Goal: Task Accomplishment & Management: Manage account settings

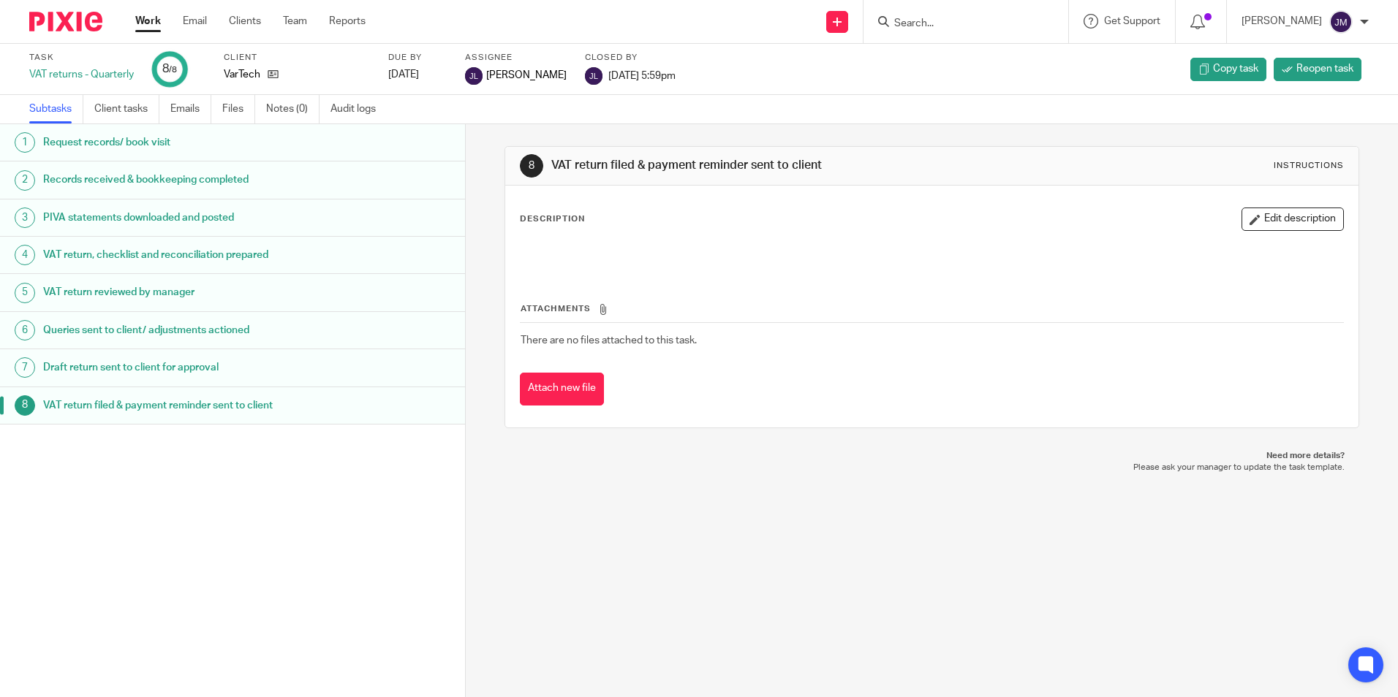
click at [151, 25] on link "Work" at bounding box center [148, 21] width 26 height 15
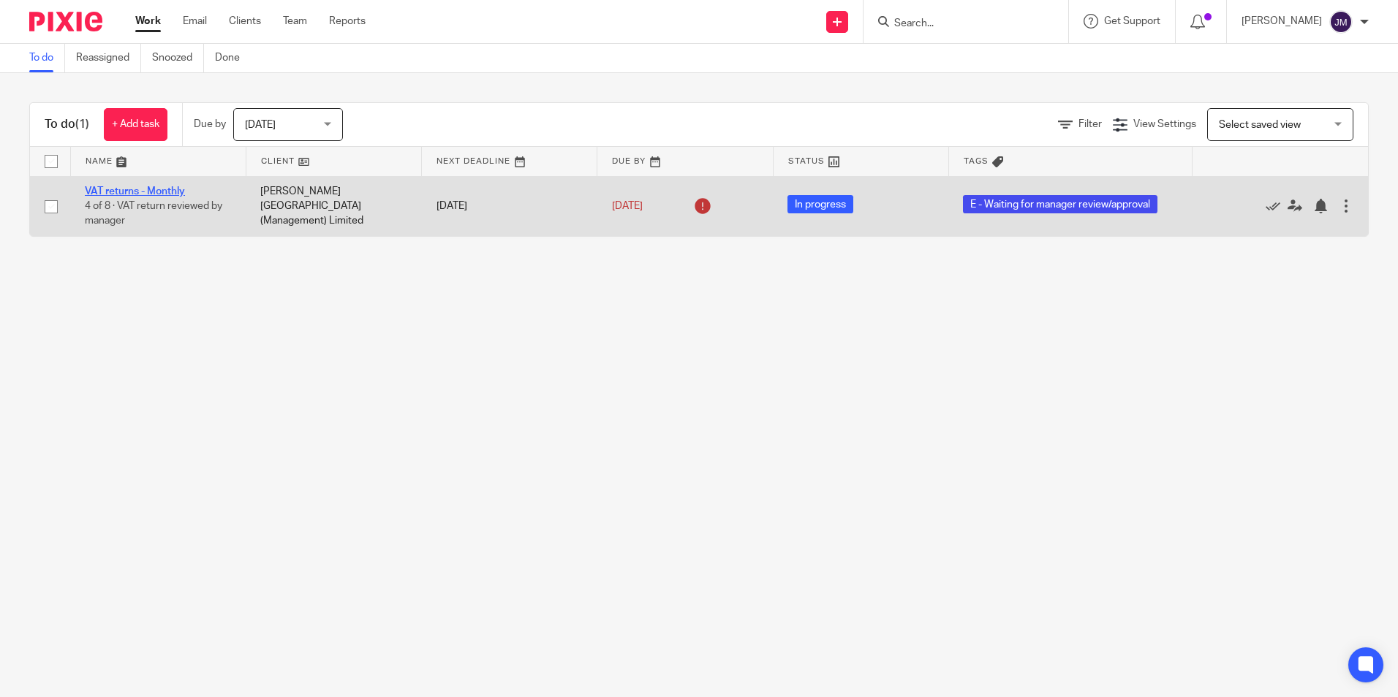
click at [164, 194] on link "VAT returns - Monthly" at bounding box center [135, 191] width 100 height 10
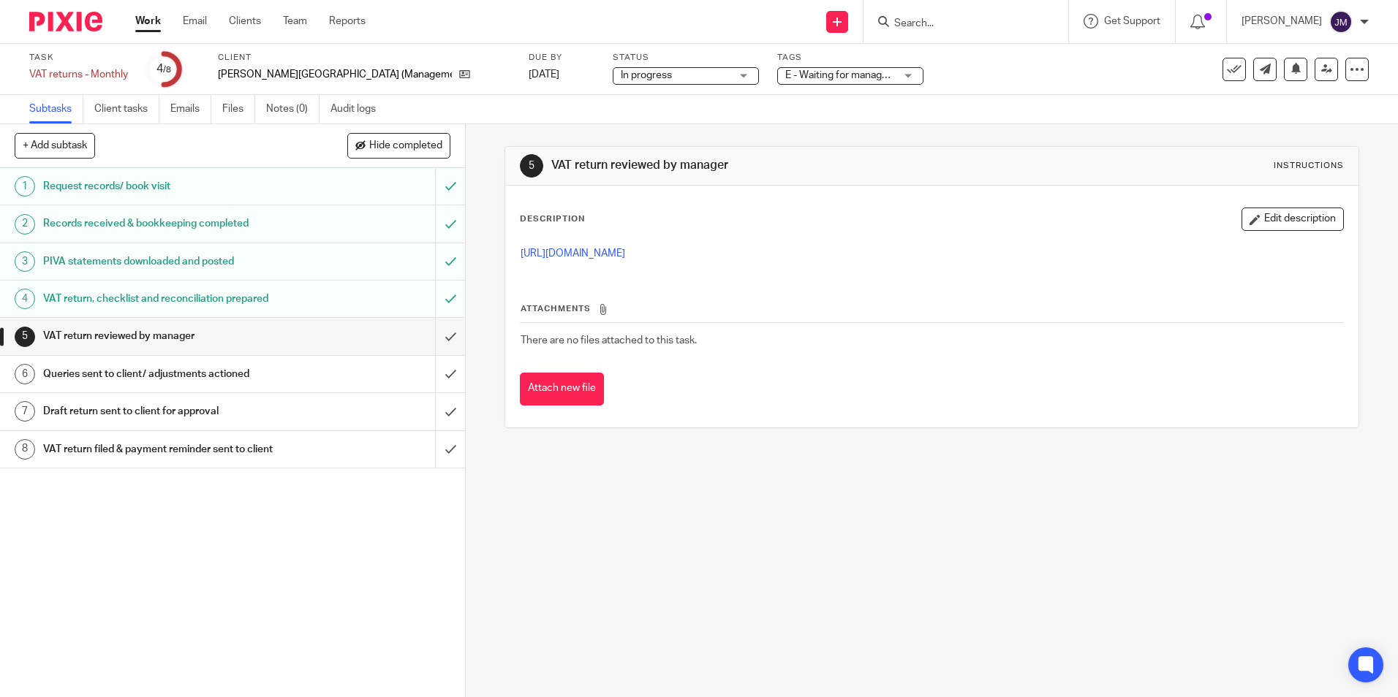
click at [694, 259] on p "[URL][DOMAIN_NAME]" at bounding box center [931, 253] width 822 height 15
click at [625, 251] on link "[URL][DOMAIN_NAME]" at bounding box center [572, 254] width 105 height 10
click at [429, 332] on input "submit" at bounding box center [232, 336] width 465 height 37
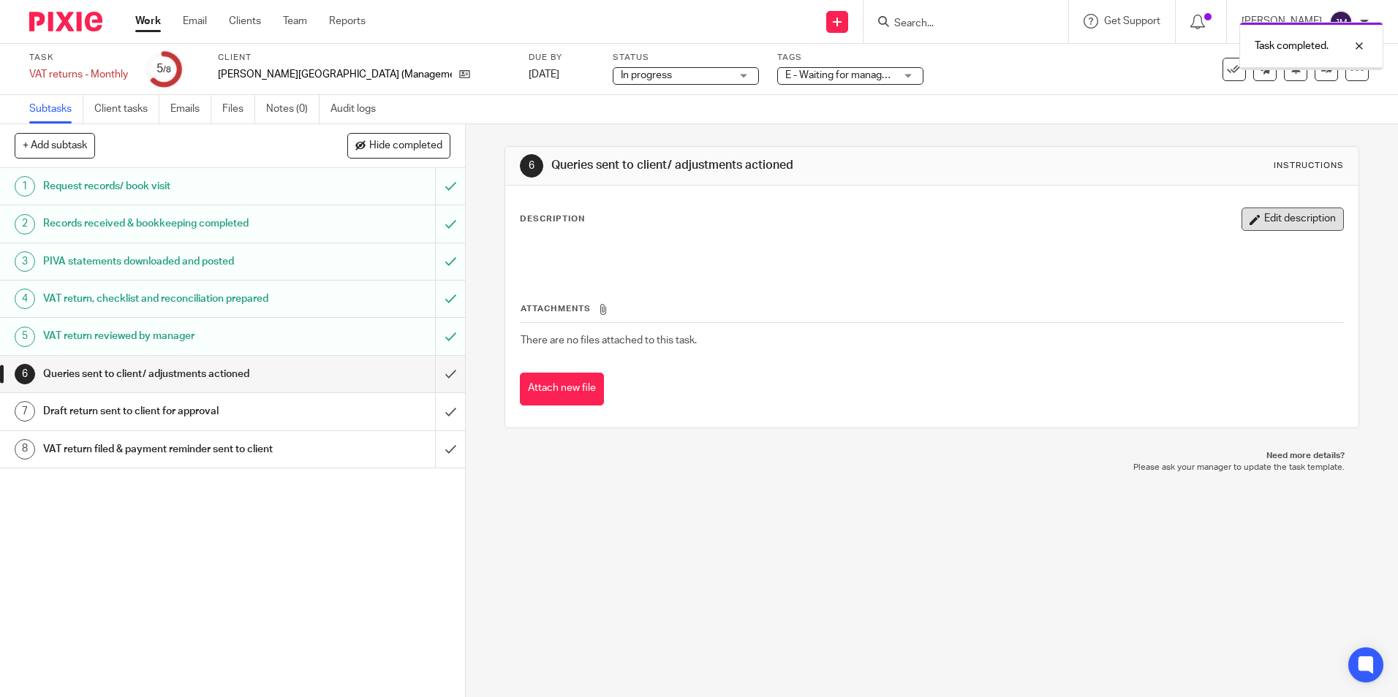
click at [1242, 227] on button "Edit description" at bounding box center [1292, 219] width 102 height 23
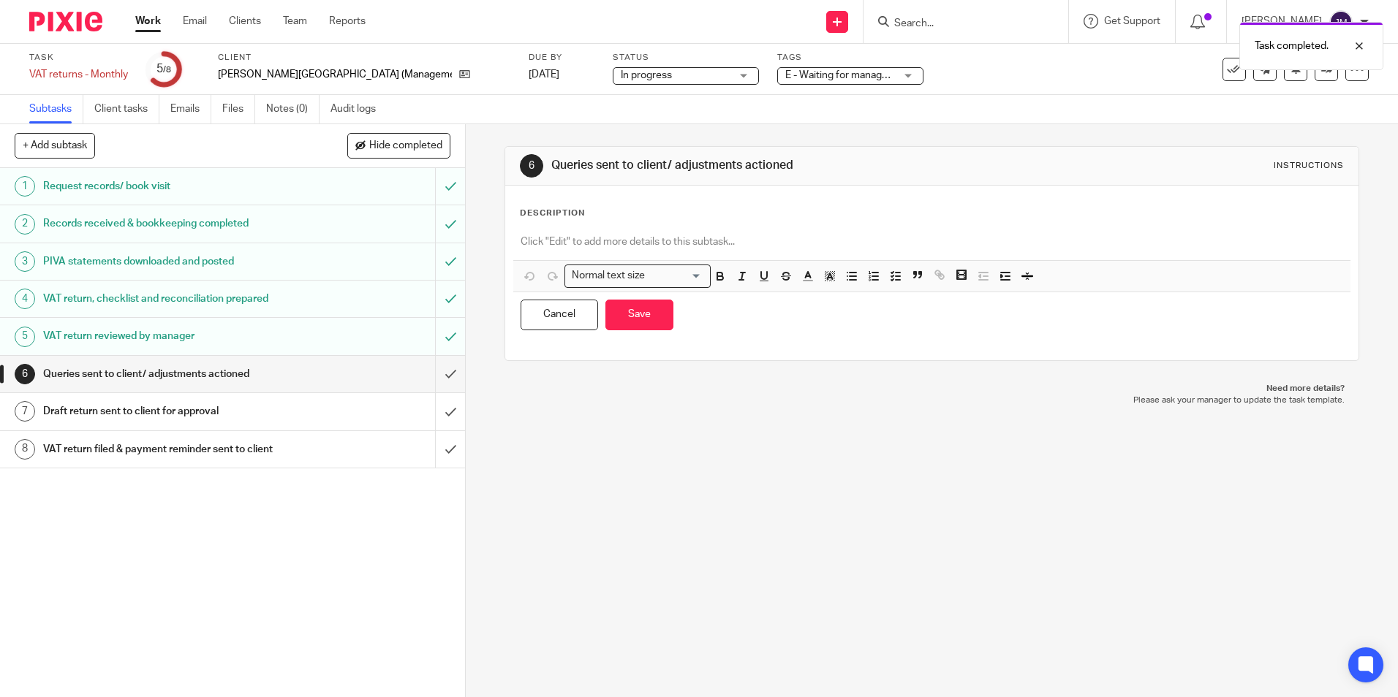
click at [601, 231] on div at bounding box center [931, 243] width 836 height 33
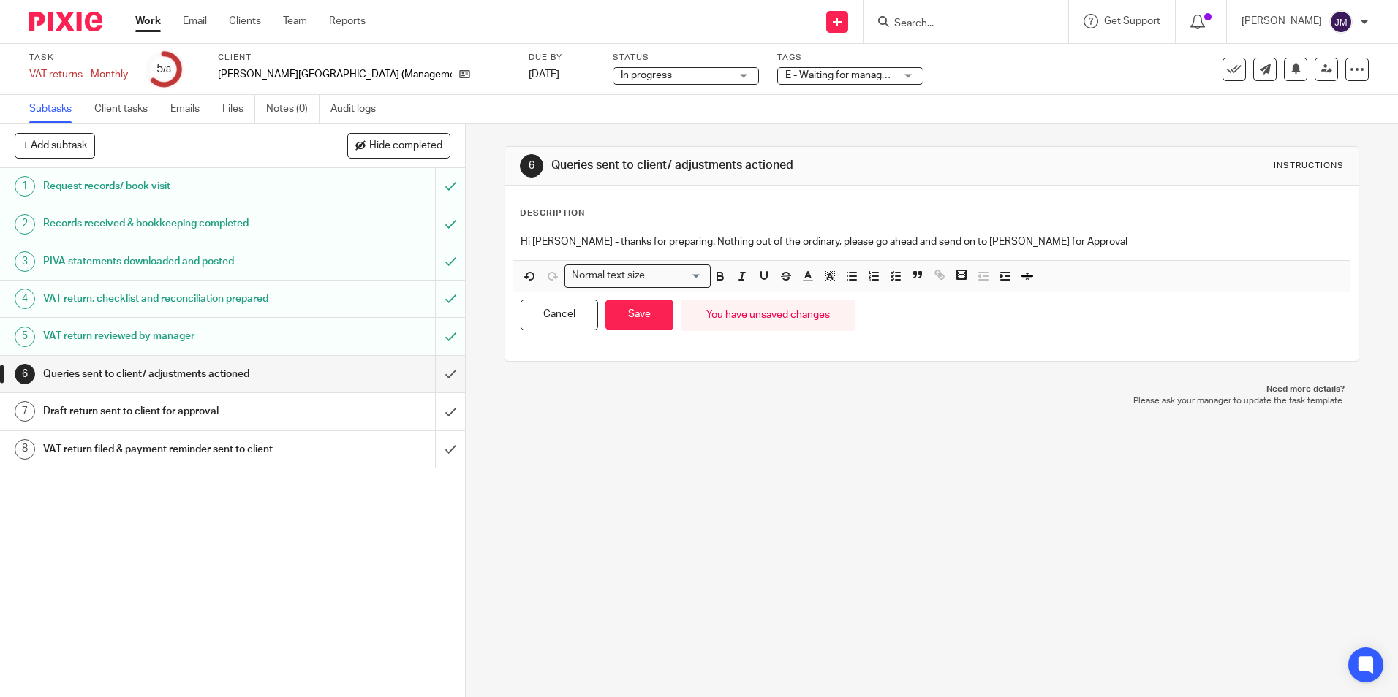
click at [624, 333] on div "Cancel Save You have unsaved changes" at bounding box center [931, 315] width 836 height 46
click at [640, 320] on button "Save" at bounding box center [639, 315] width 68 height 31
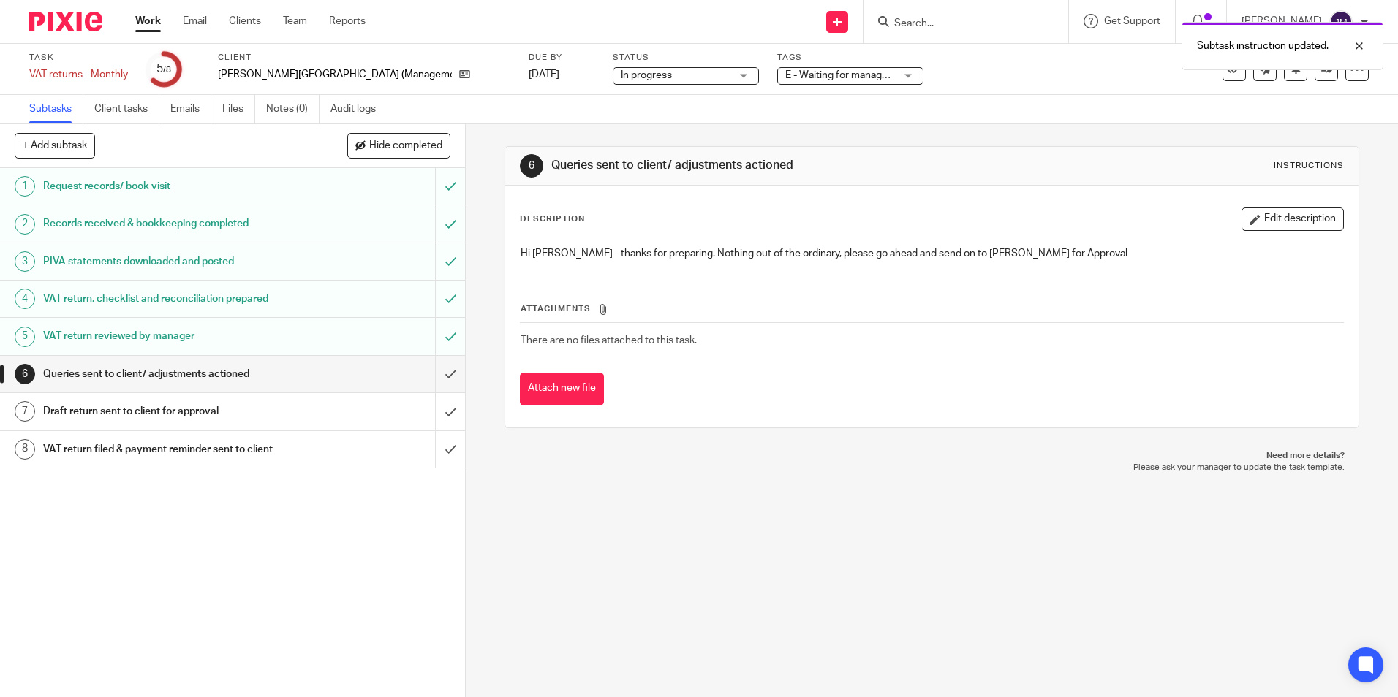
click at [846, 74] on span "E - Waiting for manager review/approval" at bounding box center [875, 75] width 180 height 10
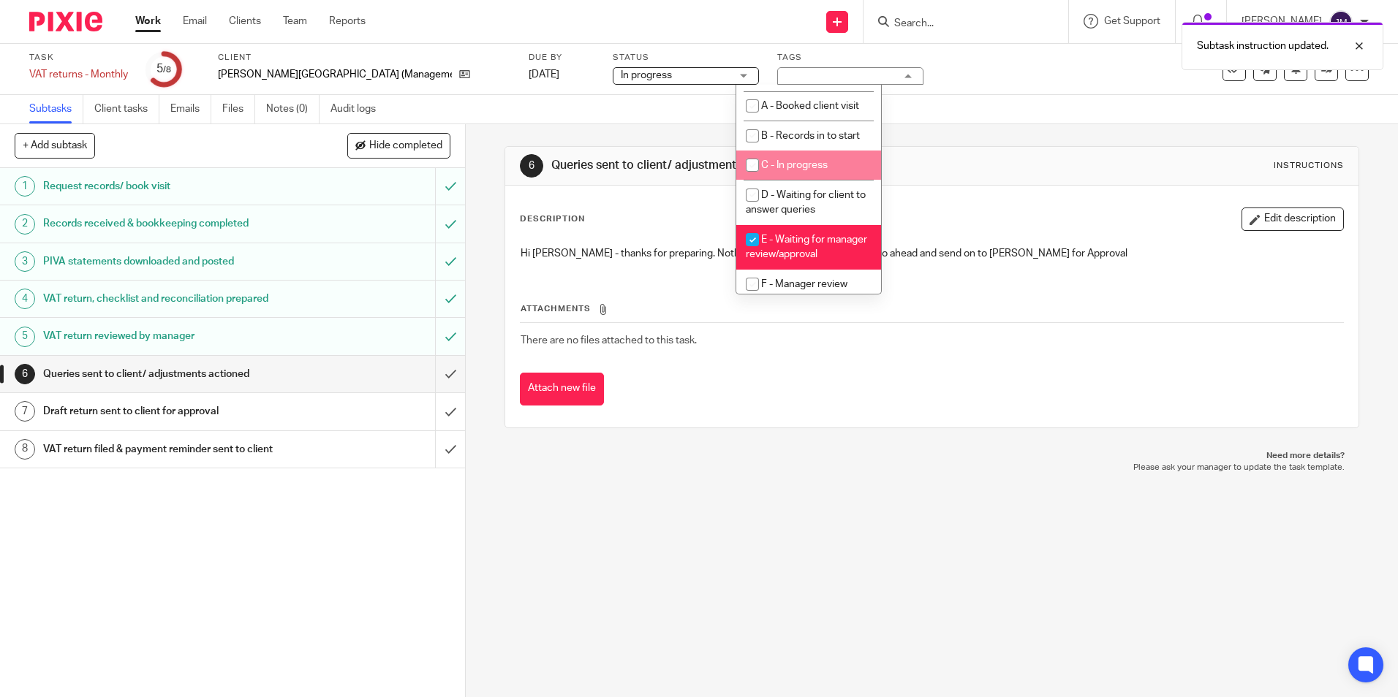
scroll to position [73, 0]
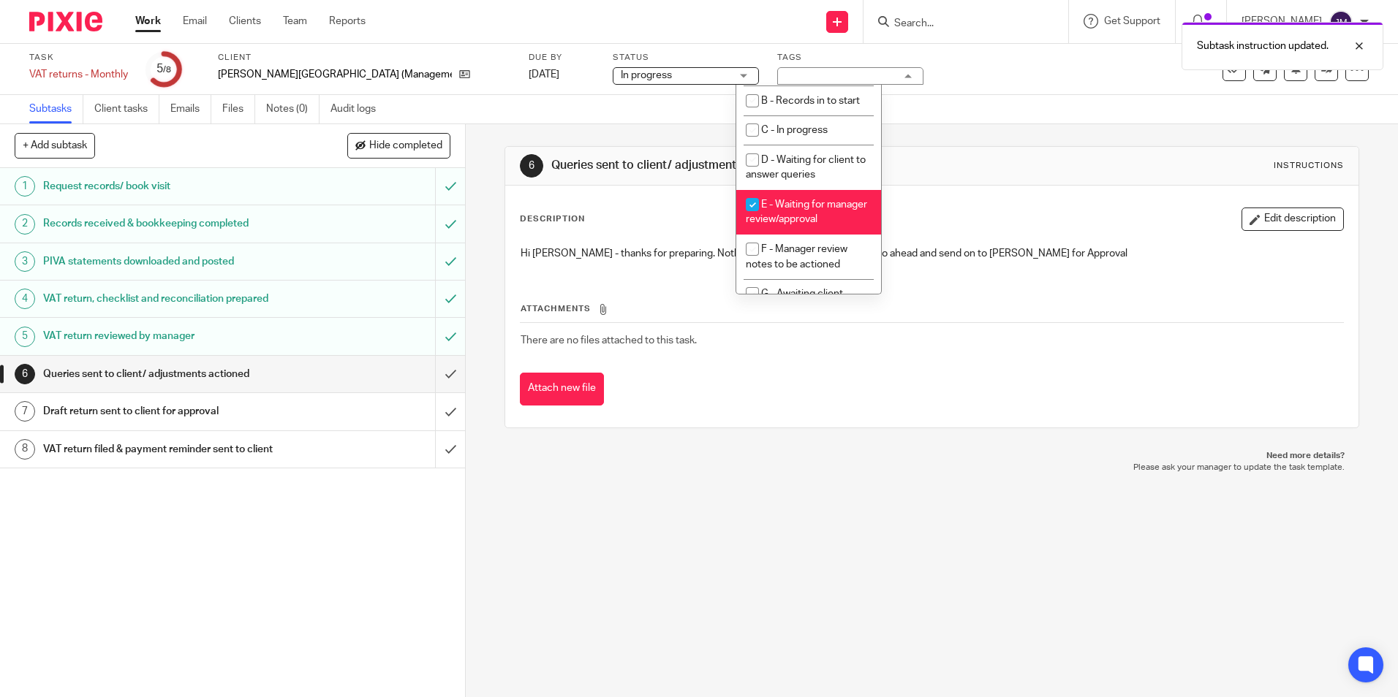
click at [796, 251] on li "F - Manager review notes to be actioned" at bounding box center [808, 257] width 145 height 45
checkbox input "true"
click at [810, 211] on li "E - Waiting for manager review/approval" at bounding box center [808, 212] width 145 height 45
checkbox input "false"
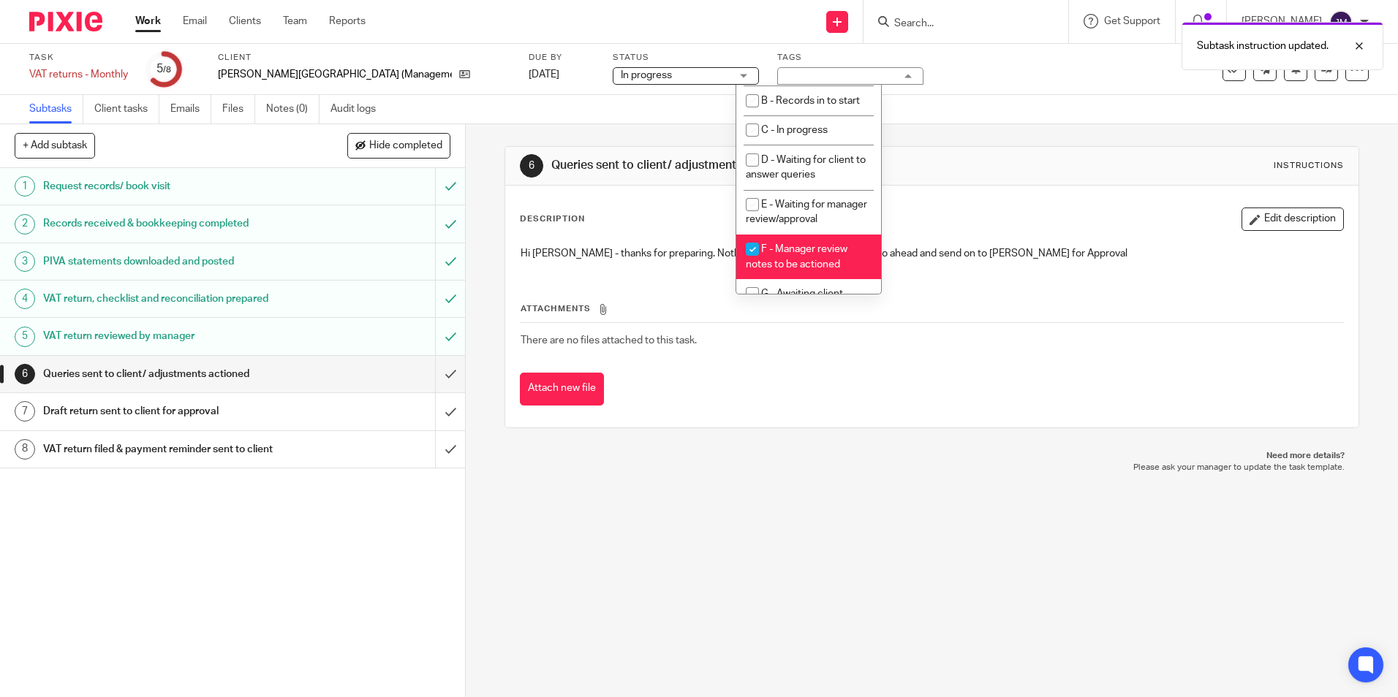
click at [1297, 115] on div "Subtasks Client tasks Emails Files Notes (0) Audit logs" at bounding box center [699, 109] width 1398 height 29
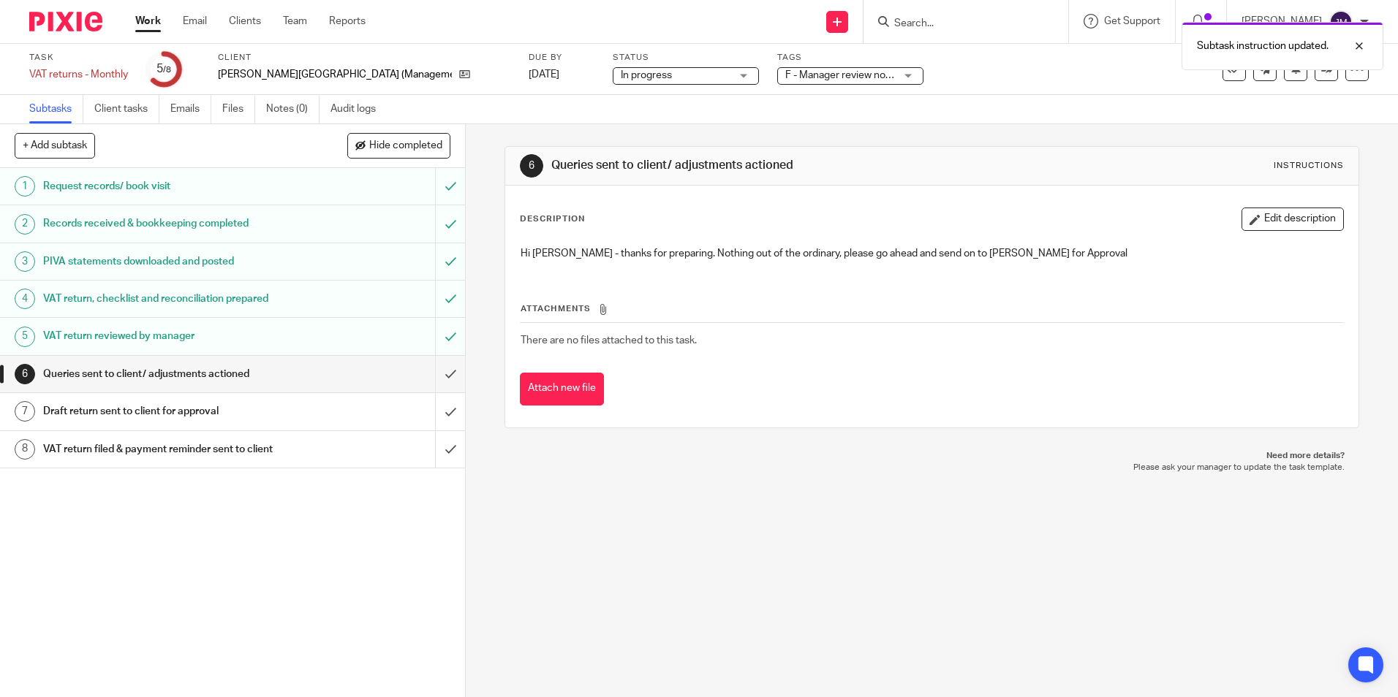
click at [1319, 81] on div "Task VAT returns - Monthly Save VAT returns - Monthly 5 /8 Client Harwood Park …" at bounding box center [698, 69] width 1339 height 35
click at [1319, 75] on link at bounding box center [1325, 69] width 23 height 23
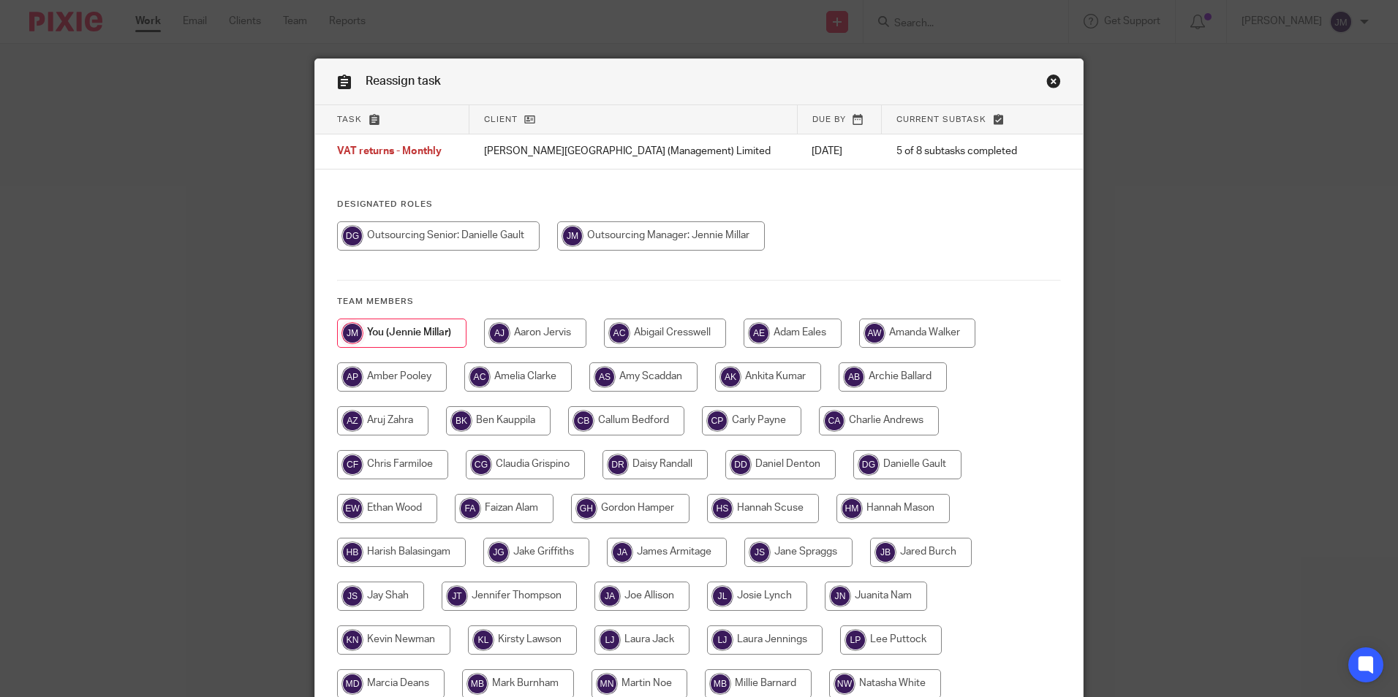
click at [482, 230] on input "radio" at bounding box center [438, 235] width 202 height 29
radio input "true"
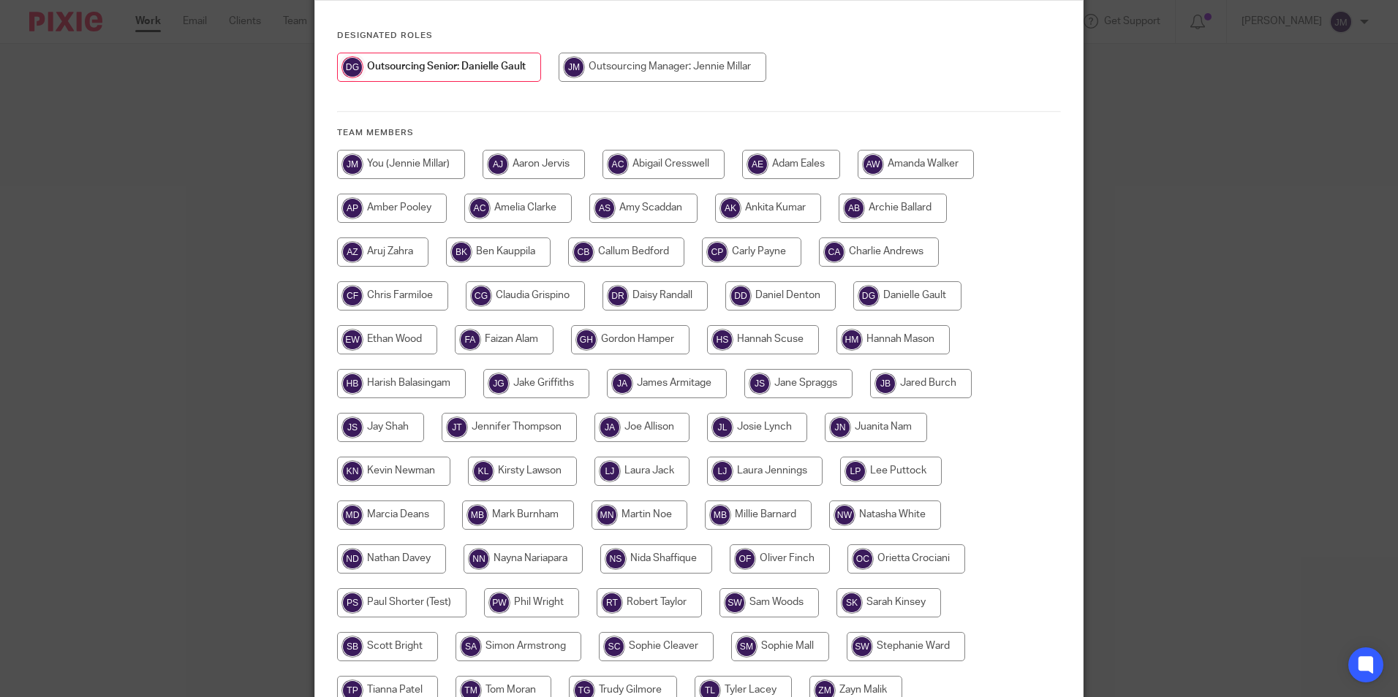
scroll to position [312, 0]
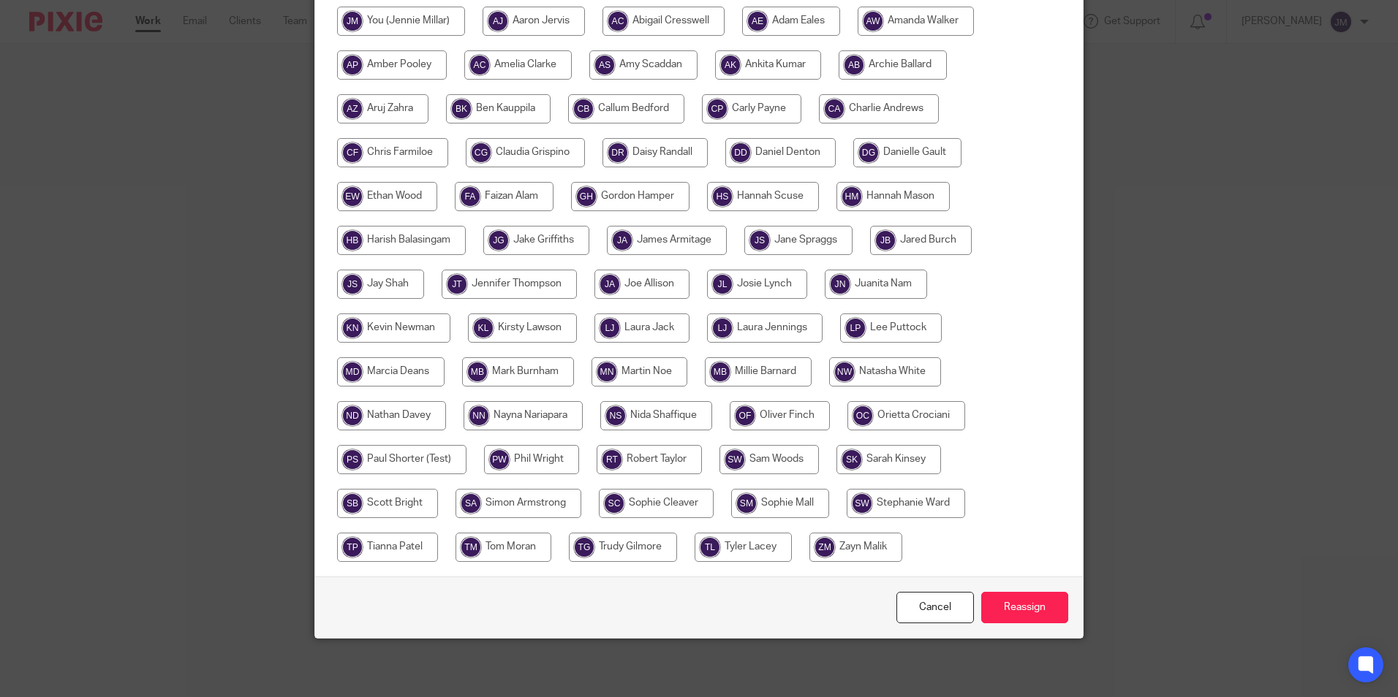
click at [1020, 591] on div "Cancel Reassign" at bounding box center [698, 607] width 767 height 61
click at [1018, 615] on input "Reassign" at bounding box center [1024, 607] width 87 height 31
